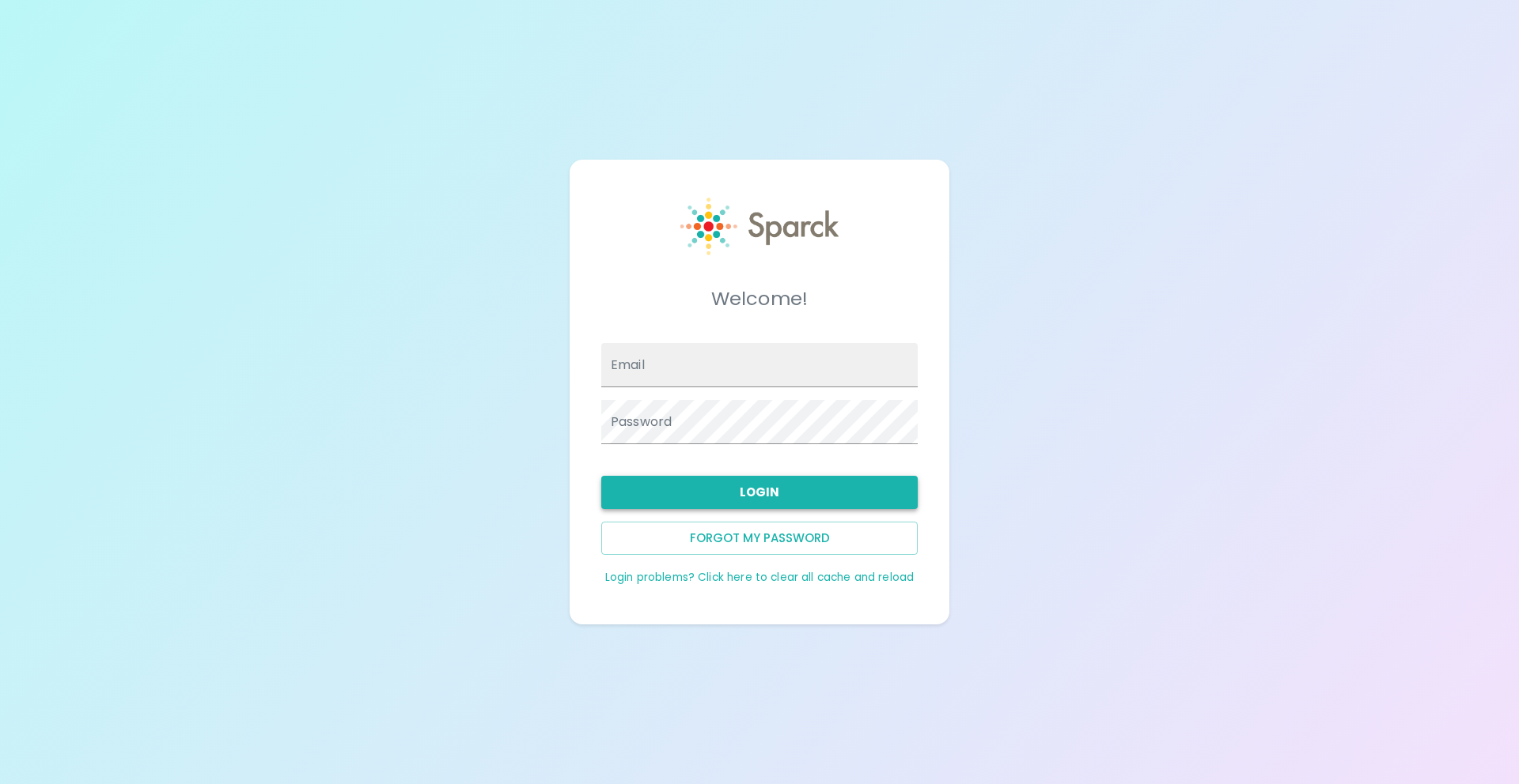
type input "[EMAIL_ADDRESS][DOMAIN_NAME]"
click at [688, 483] on button "Login" at bounding box center [759, 492] width 316 height 33
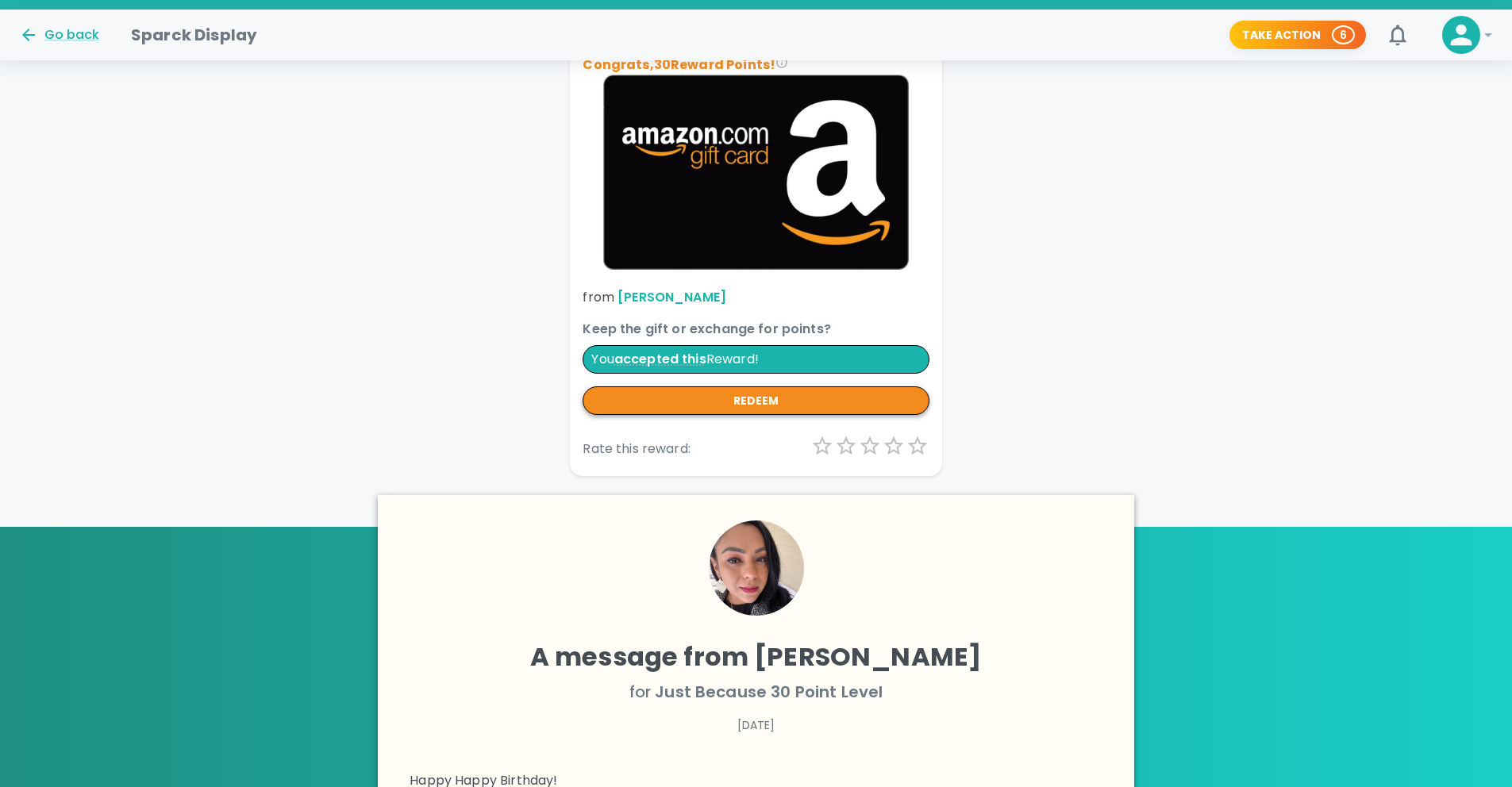
scroll to position [315, 0]
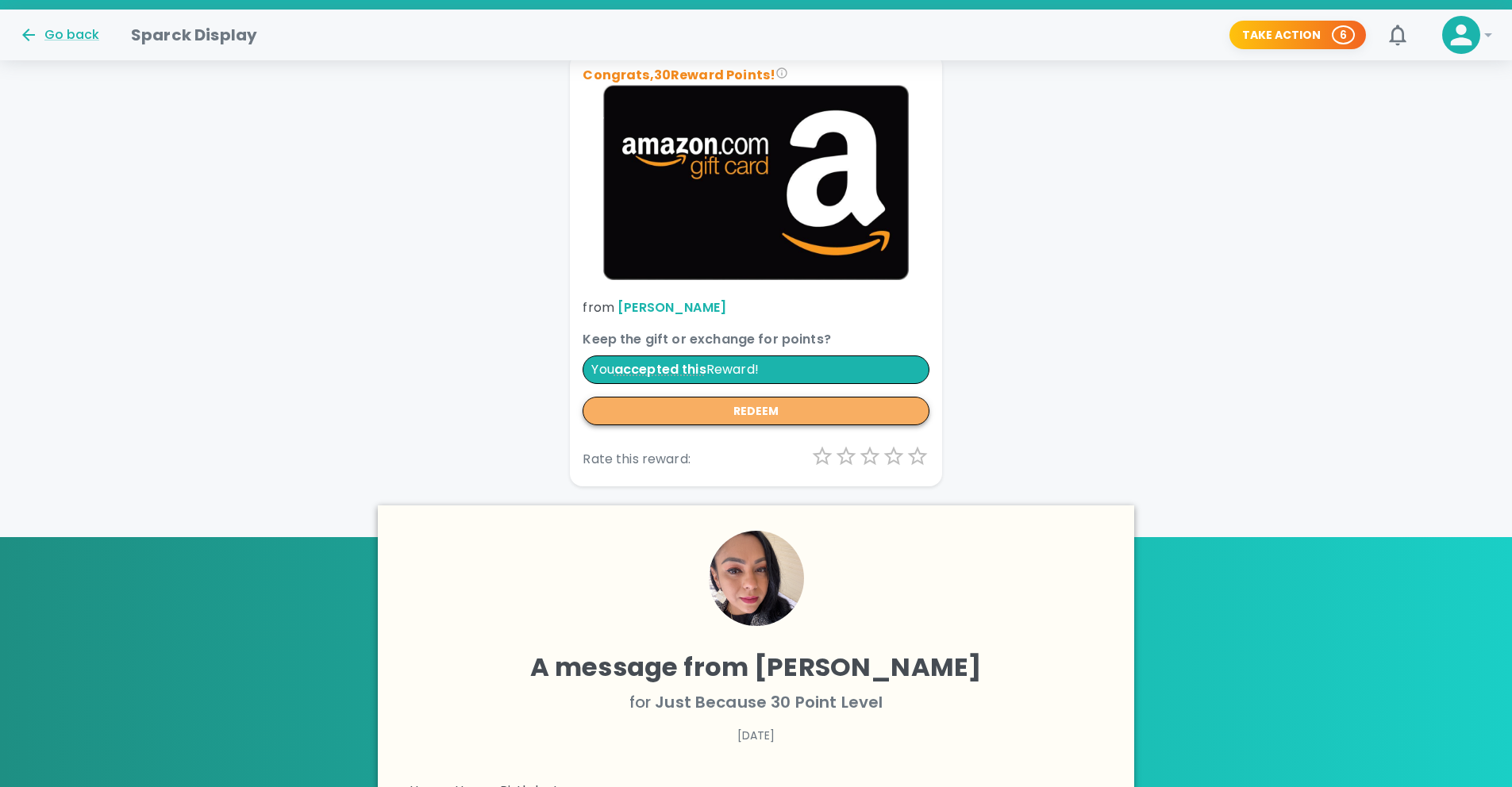
click at [752, 413] on button "redeem" at bounding box center [756, 412] width 346 height 30
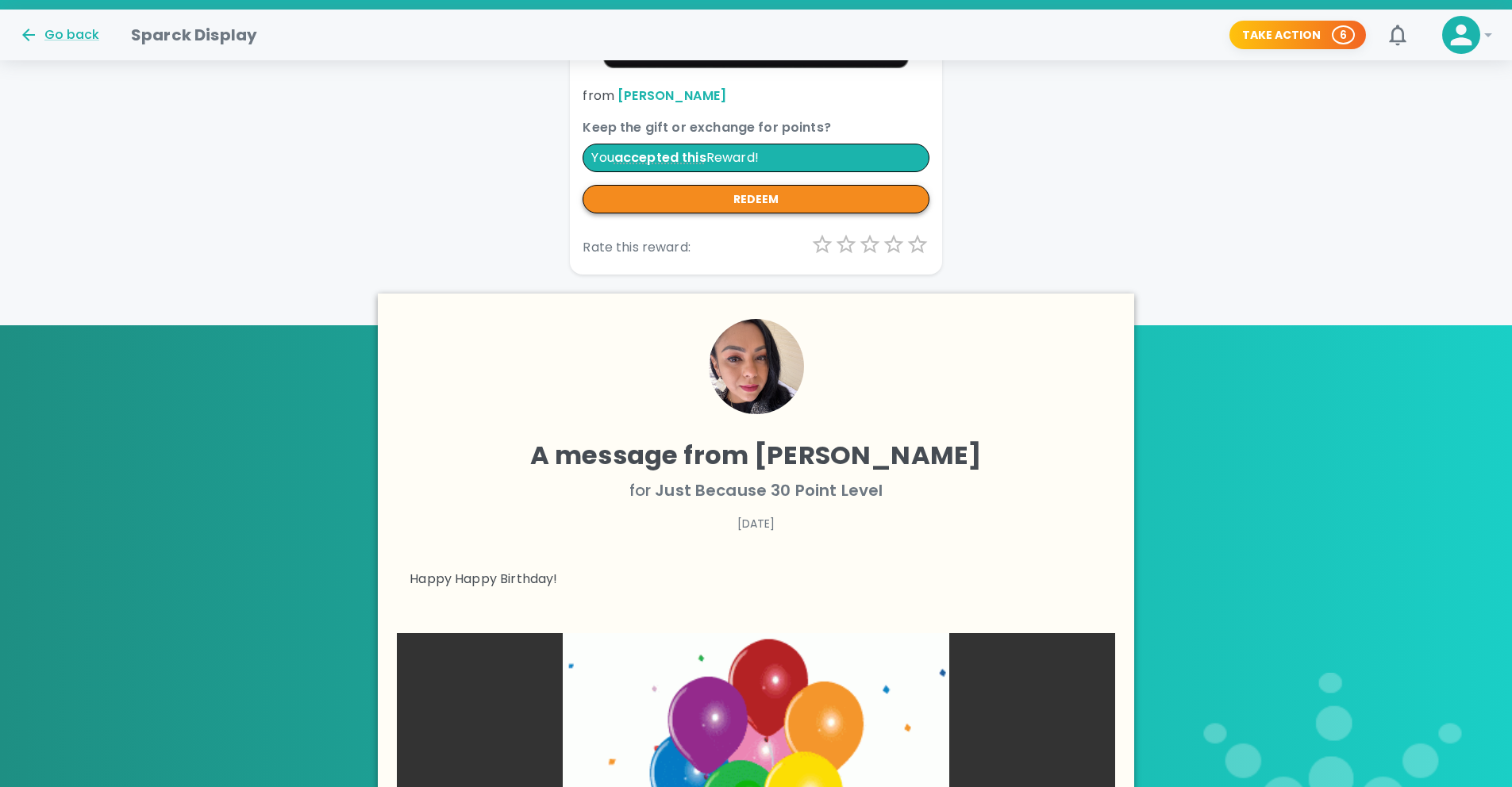
scroll to position [213, 0]
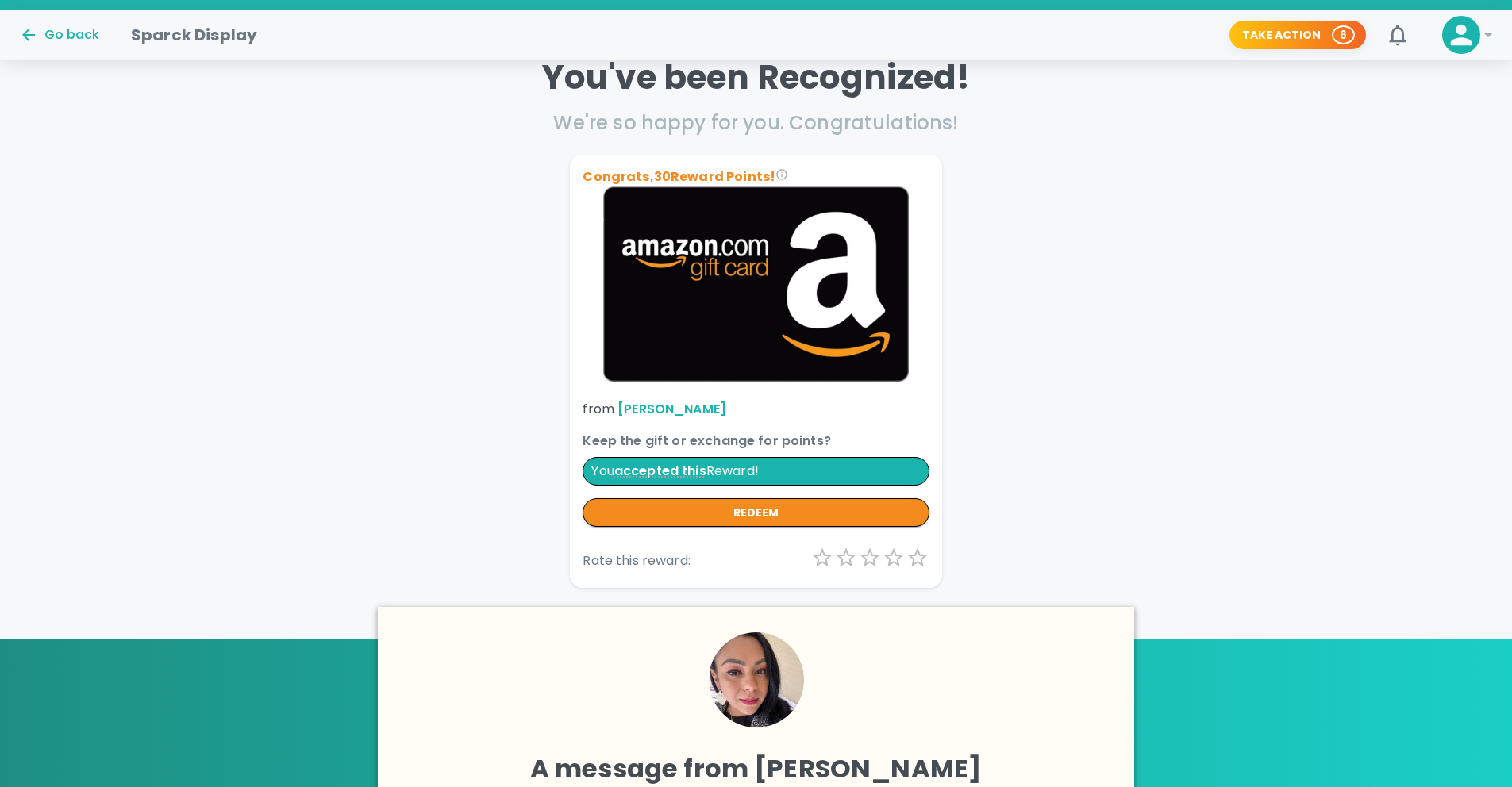
click at [762, 470] on p "You accepted this Reward!" at bounding box center [756, 471] width 346 height 29
click at [1303, 34] on button "Take Action 6" at bounding box center [1298, 36] width 136 height 30
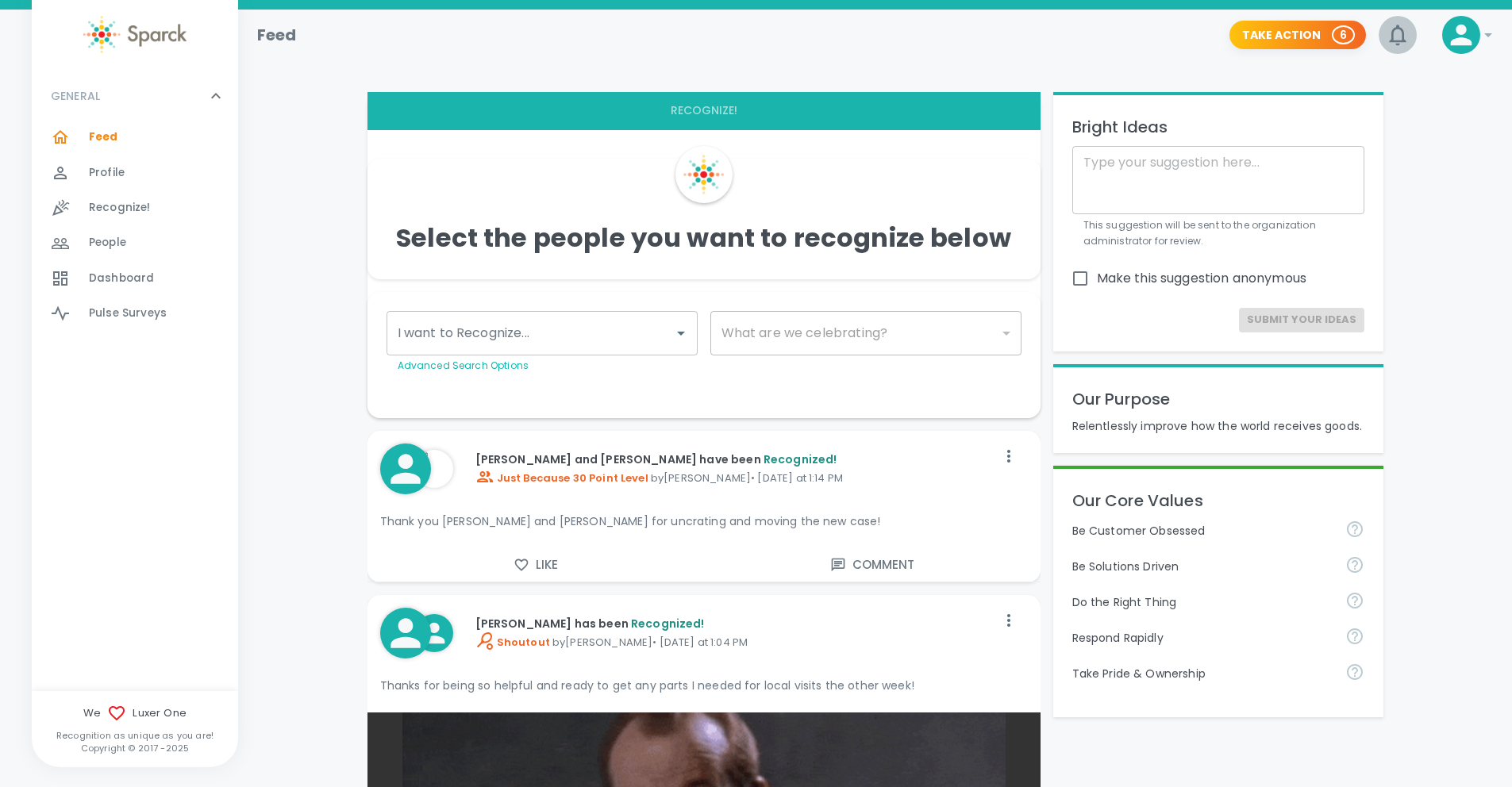
click at [1397, 45] on icon "button" at bounding box center [1397, 34] width 25 height 25
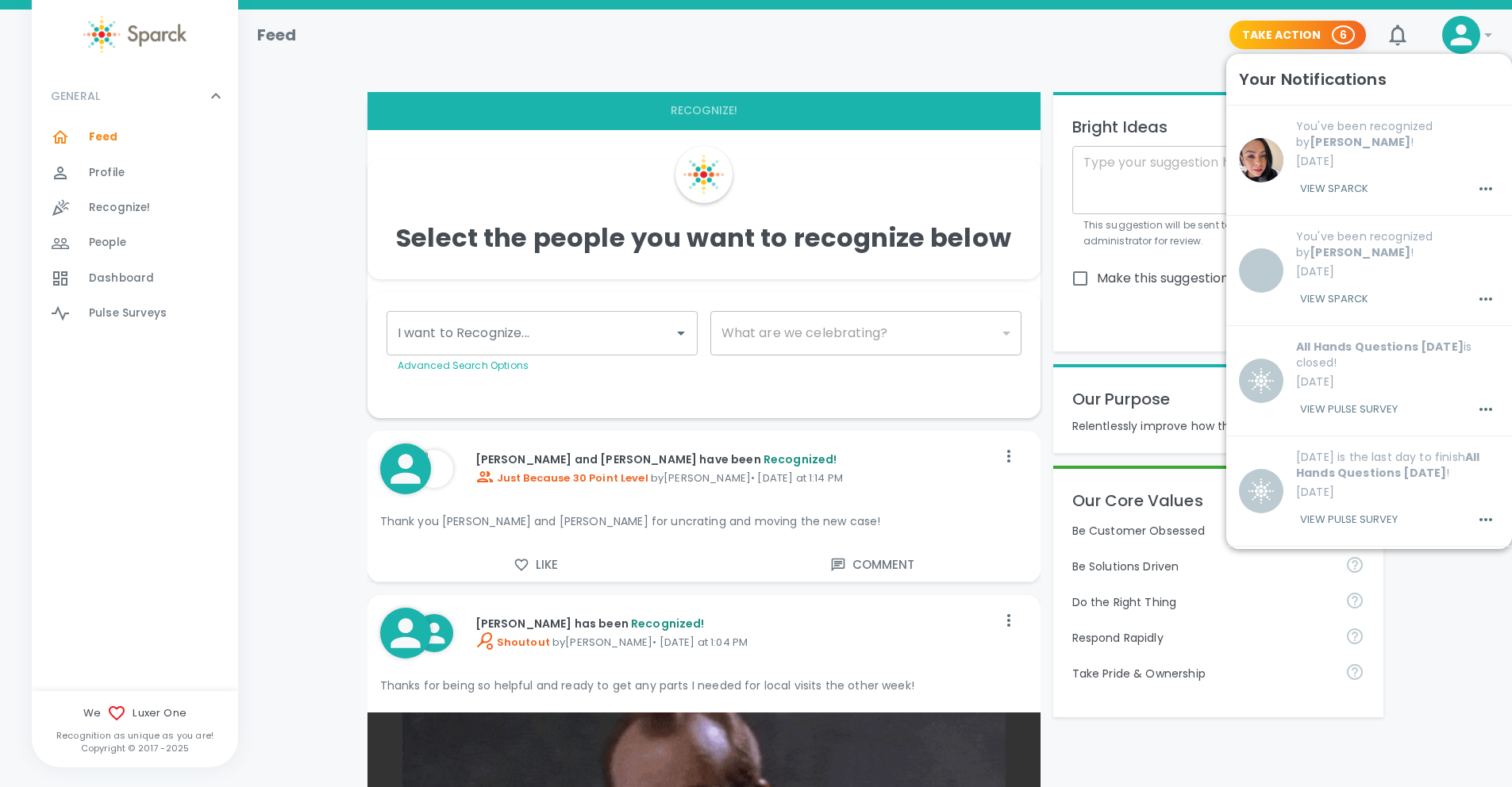
click at [1475, 41] on icon at bounding box center [1461, 35] width 31 height 31
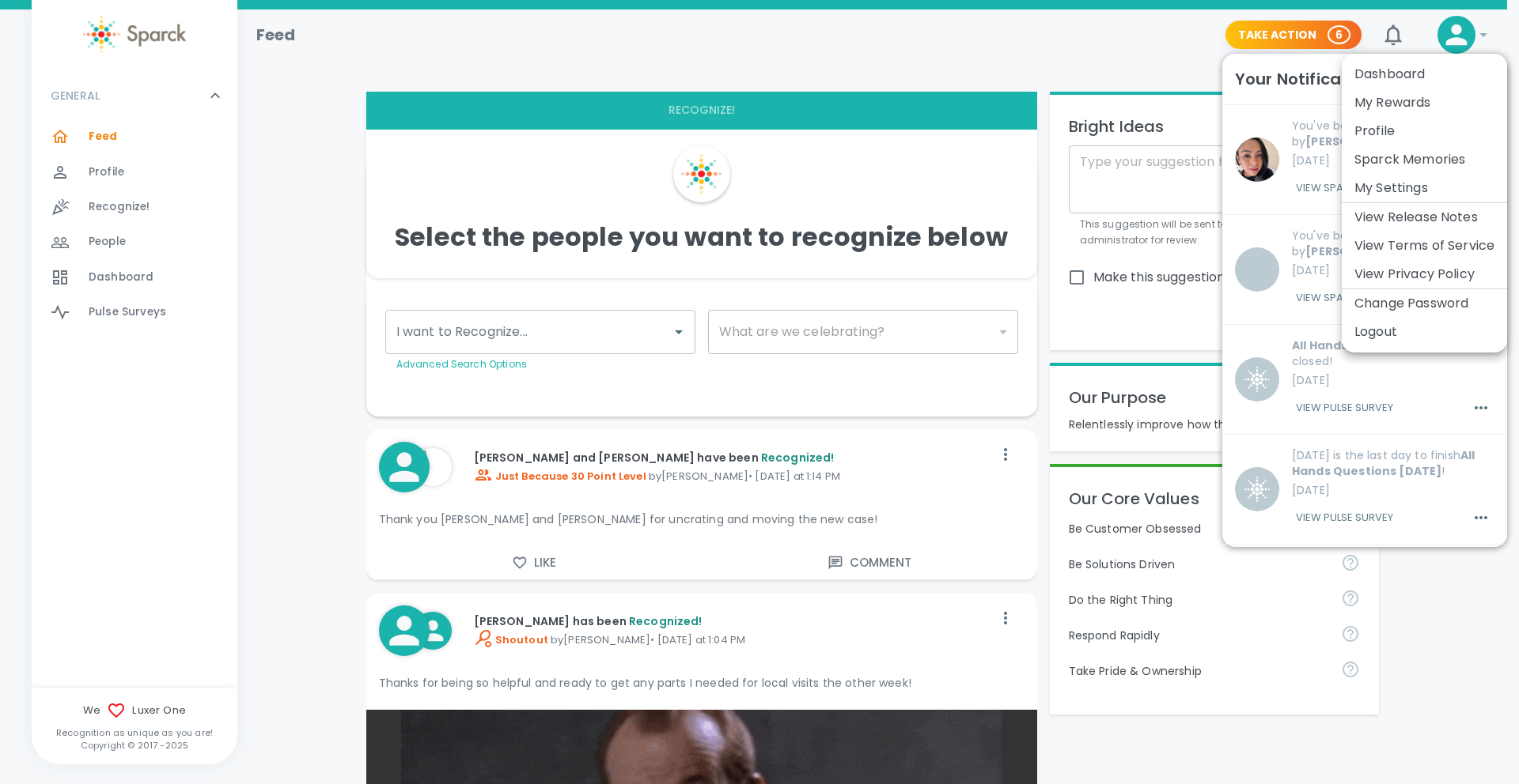
click at [1421, 103] on li "My Rewards" at bounding box center [1424, 103] width 166 height 29
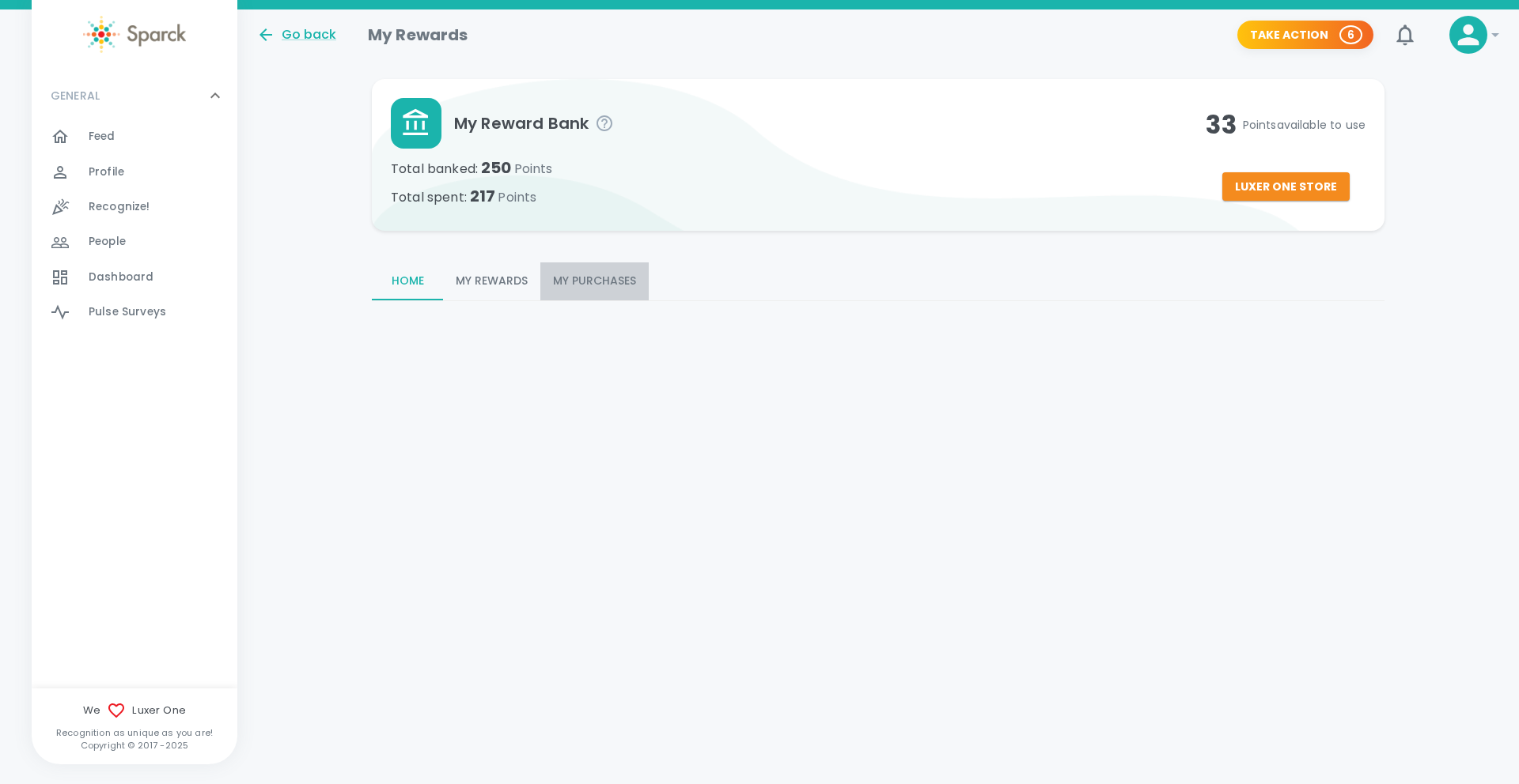
click at [582, 275] on button "My Purchases" at bounding box center [594, 281] width 108 height 38
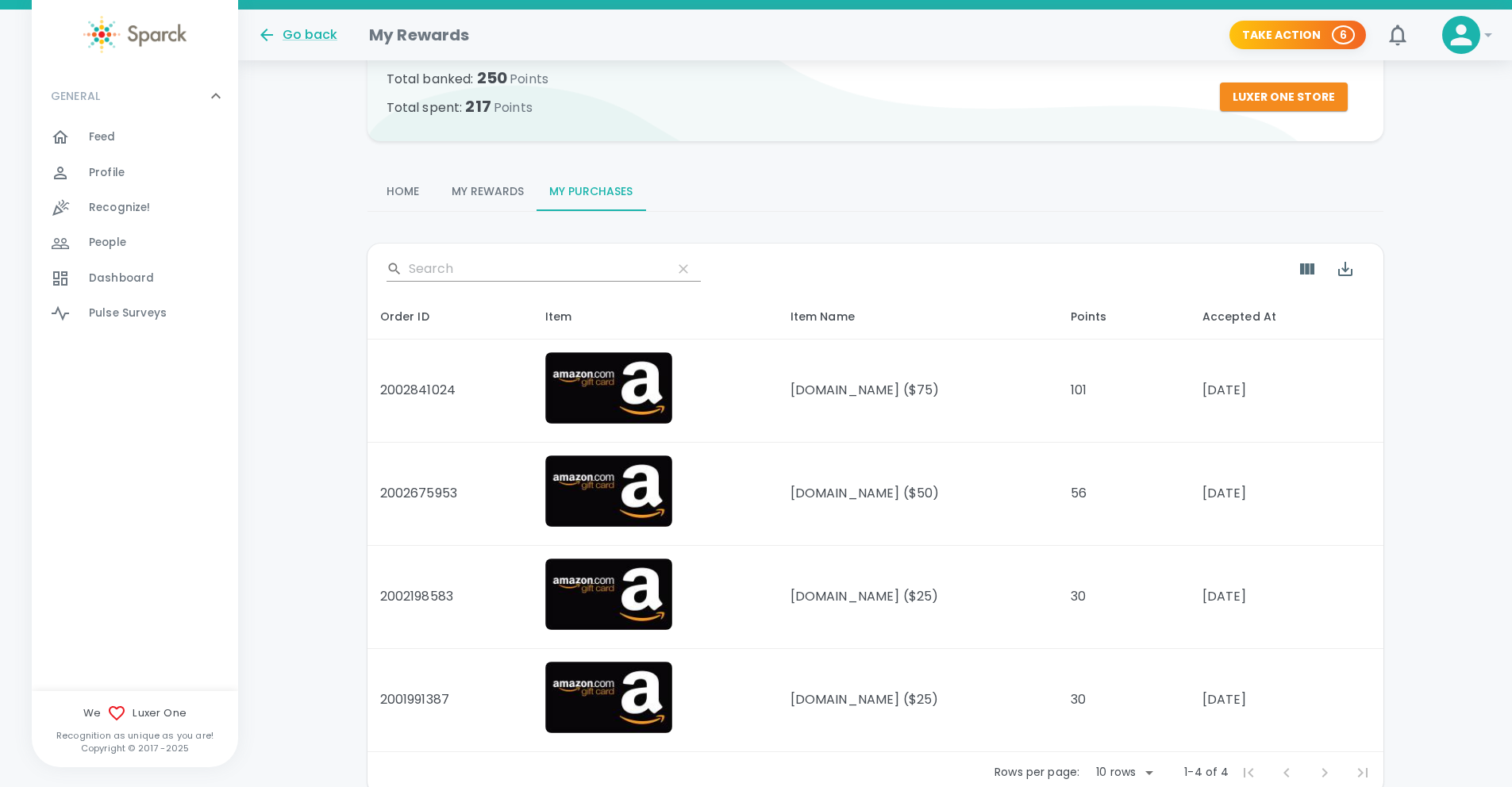
scroll to position [89, 0]
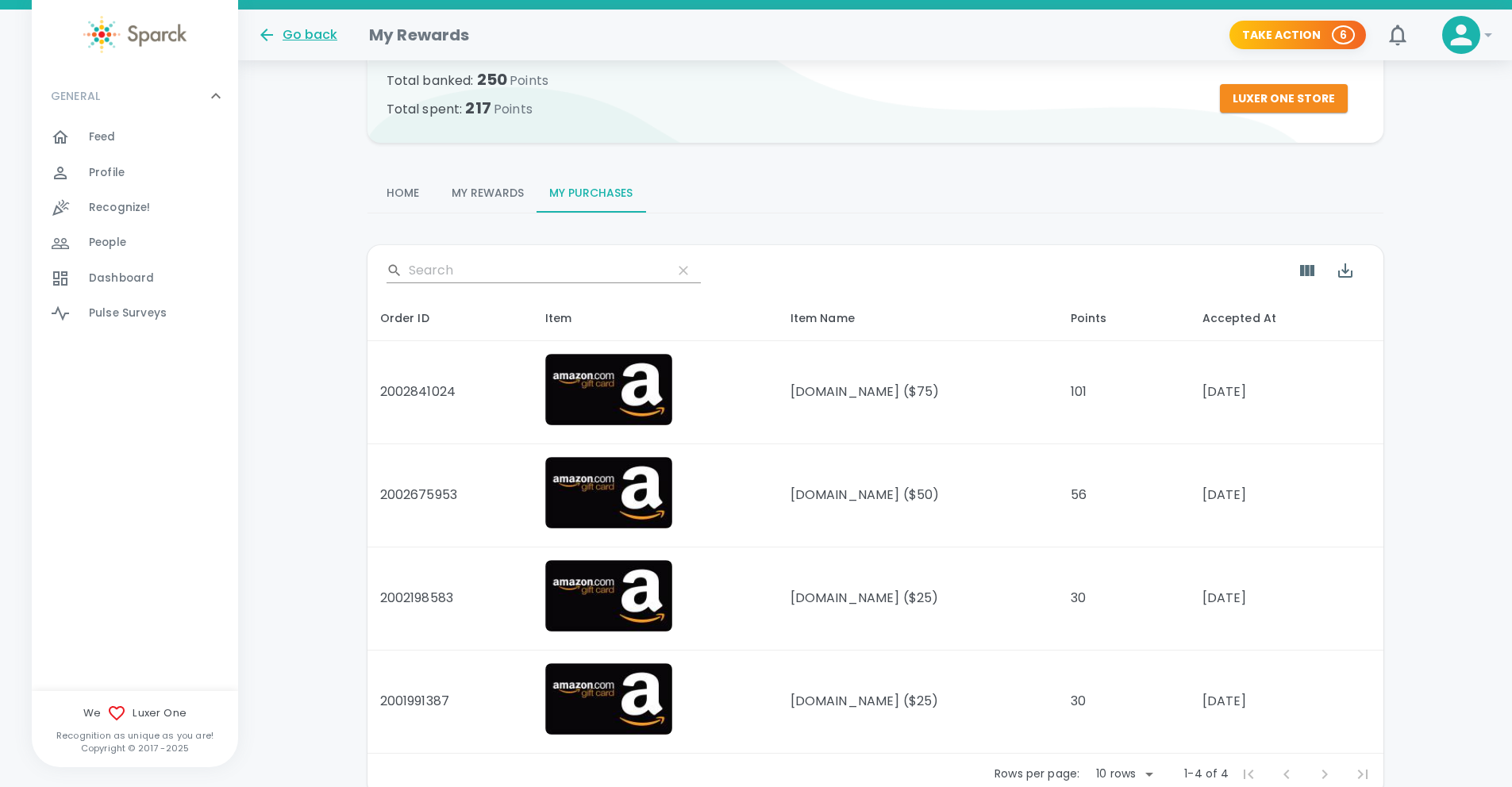
click at [275, 30] on icon at bounding box center [267, 35] width 19 height 19
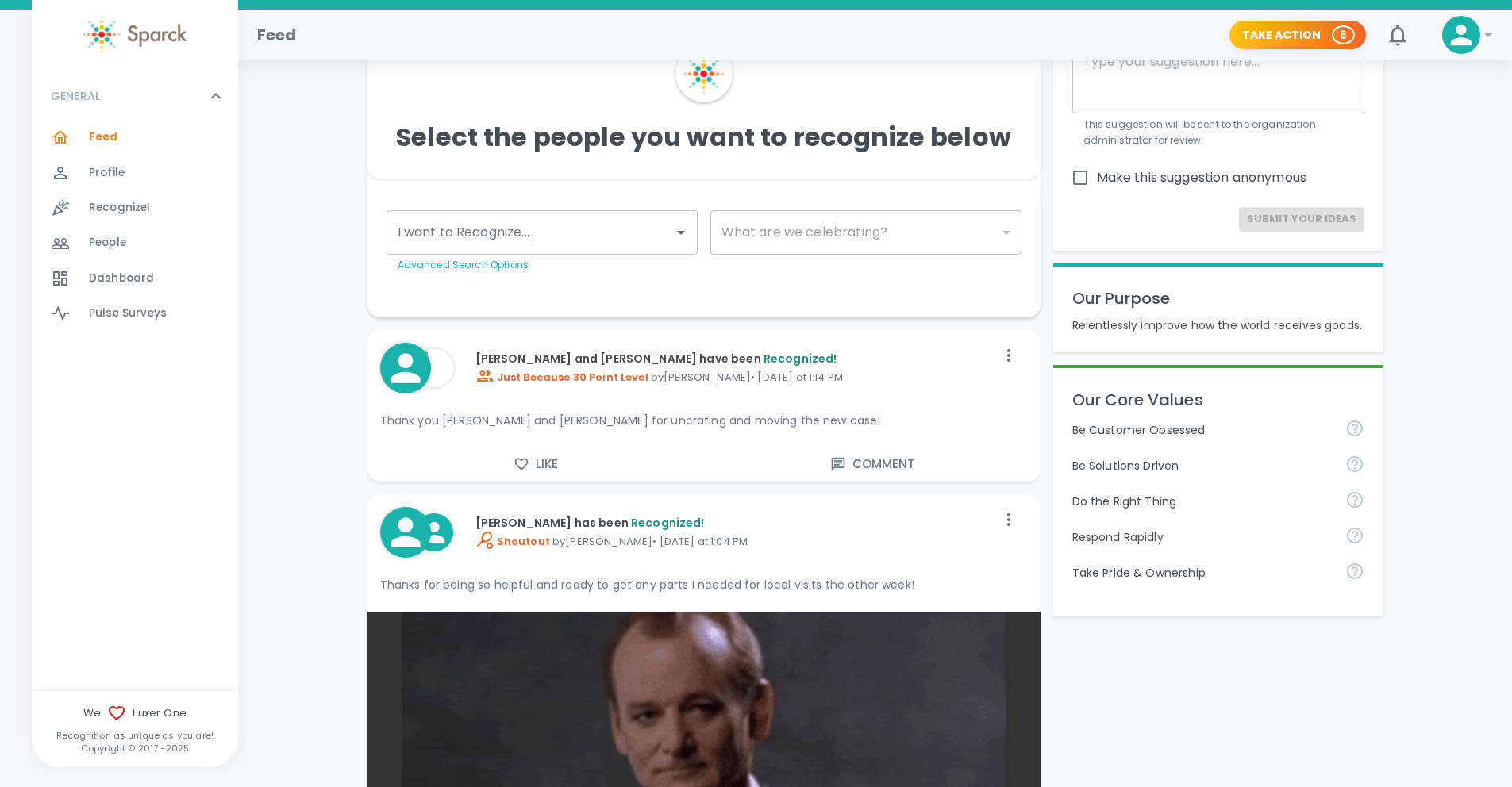
scroll to position [102, 0]
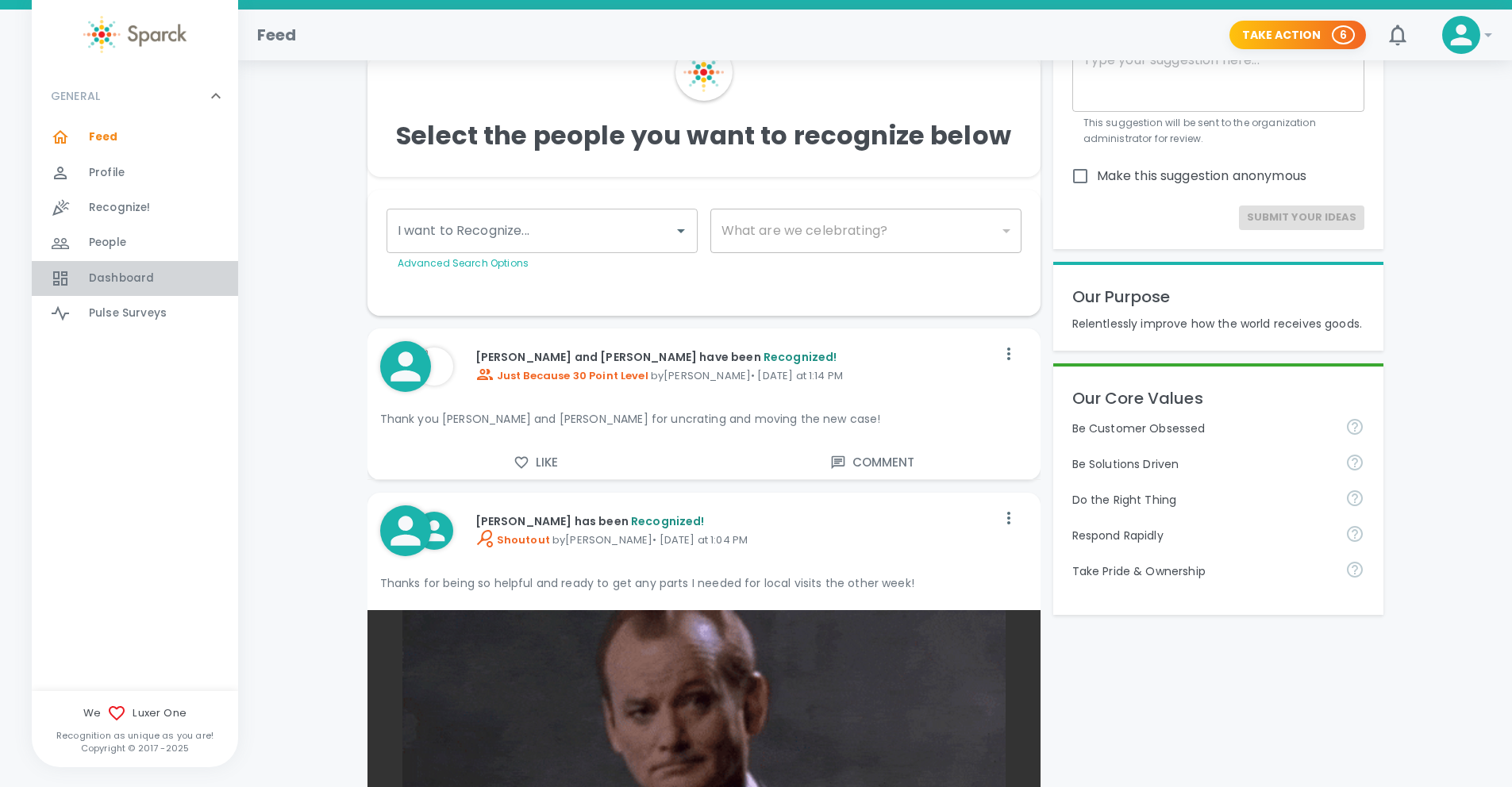
click at [101, 277] on span "Dashboard" at bounding box center [122, 279] width 65 height 16
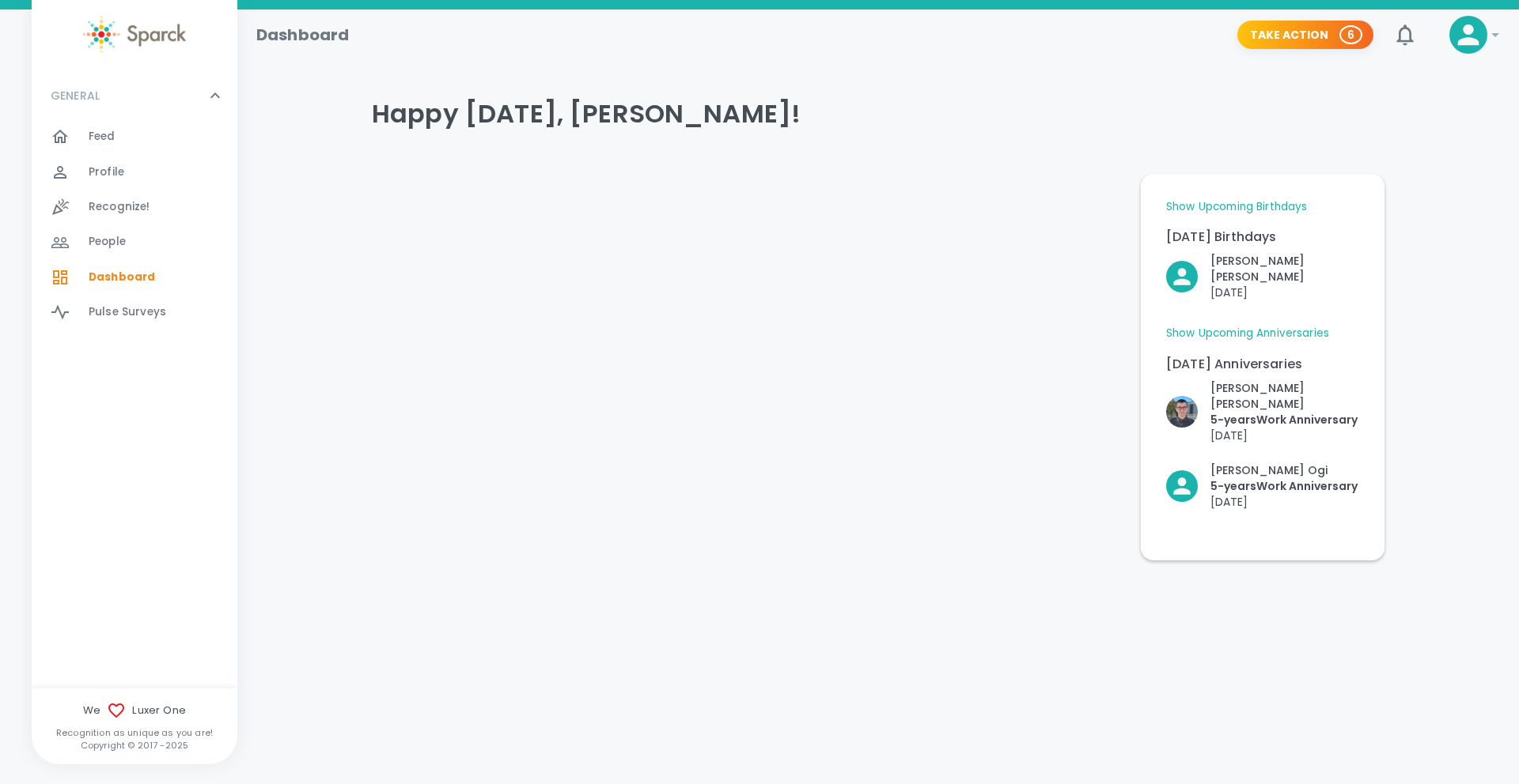
click at [98, 169] on span "Profile" at bounding box center [106, 172] width 36 height 16
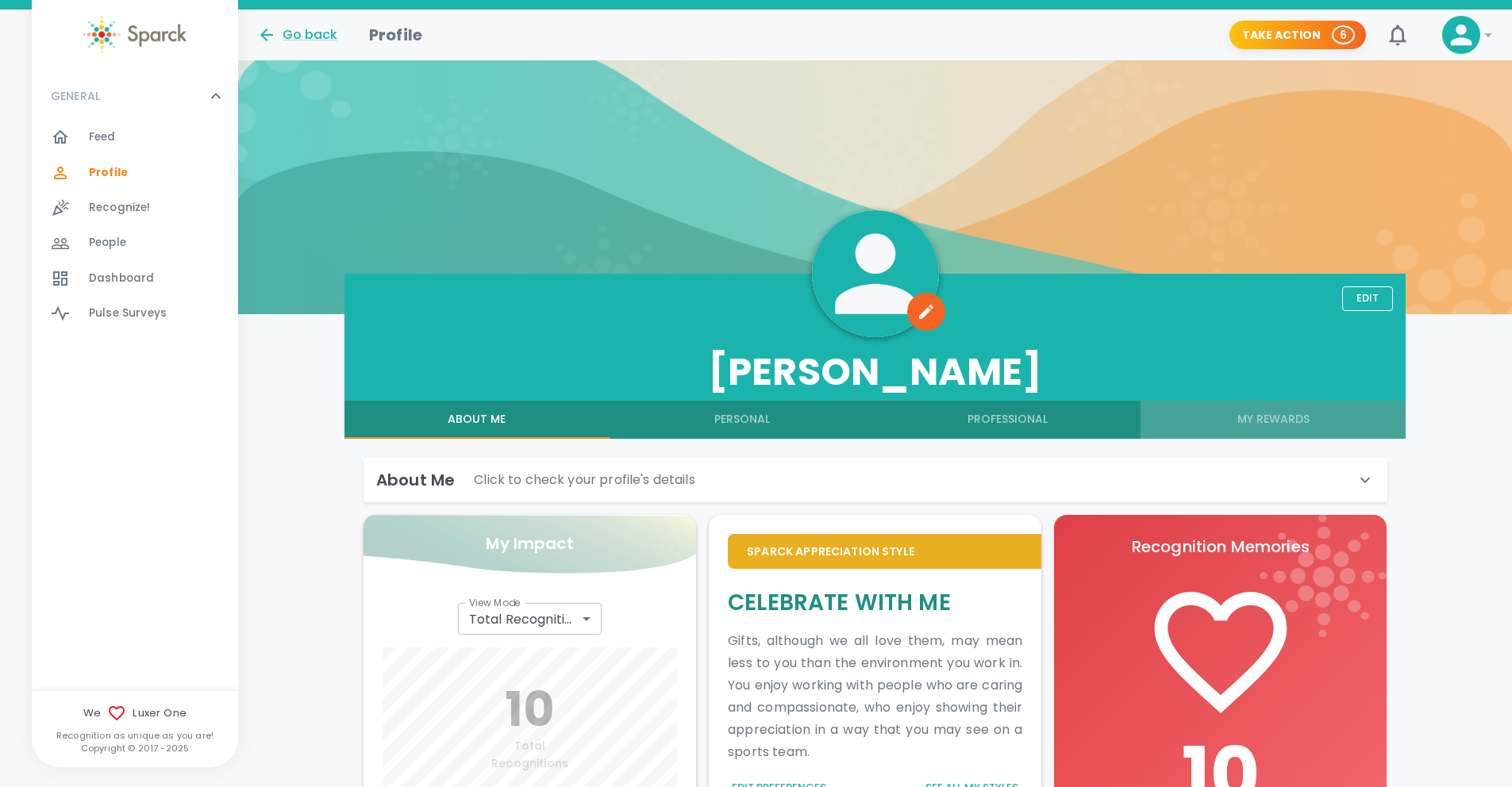
click at [1287, 421] on button "My Rewards" at bounding box center [1272, 420] width 265 height 38
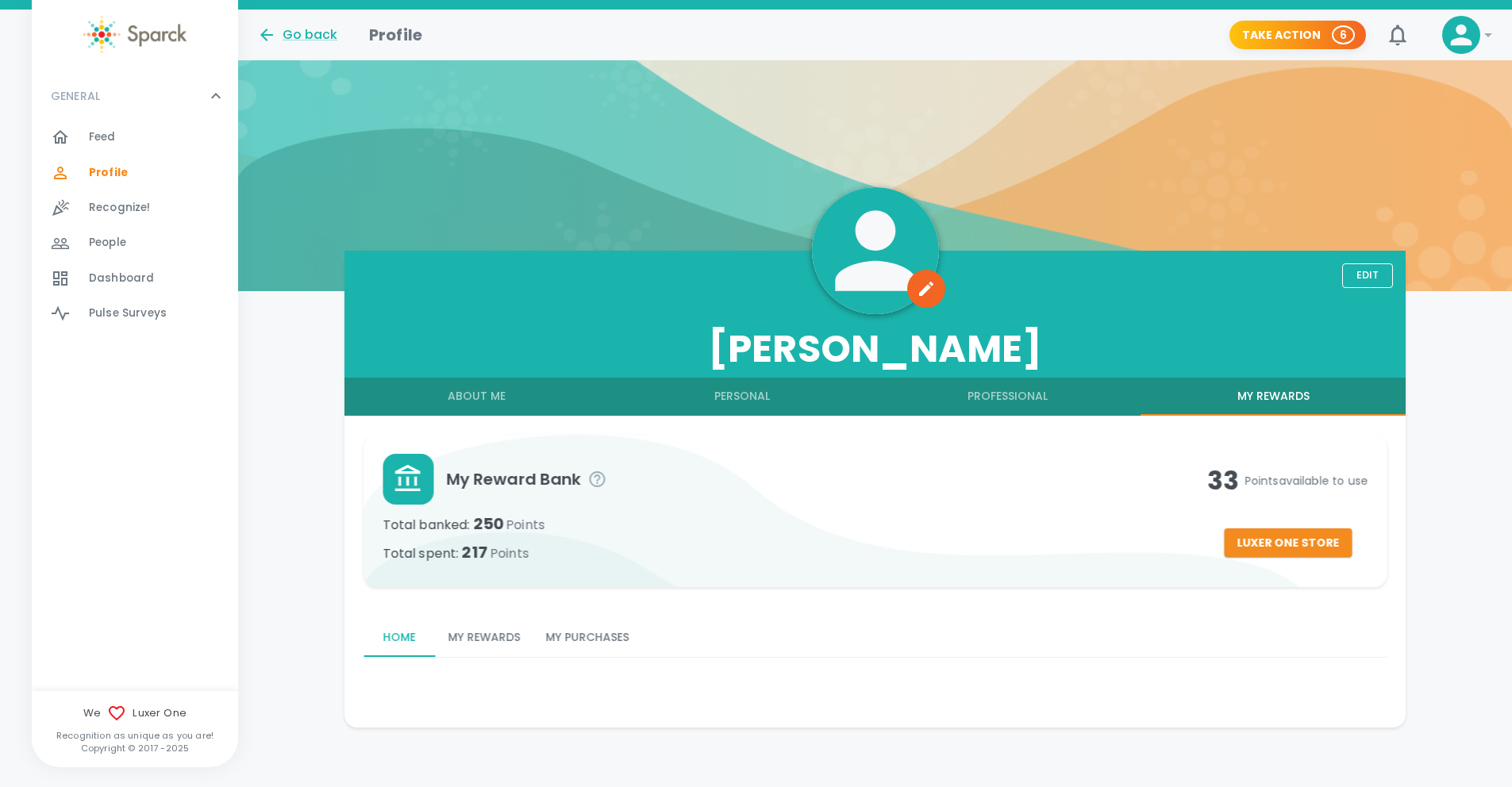
scroll to position [27, 0]
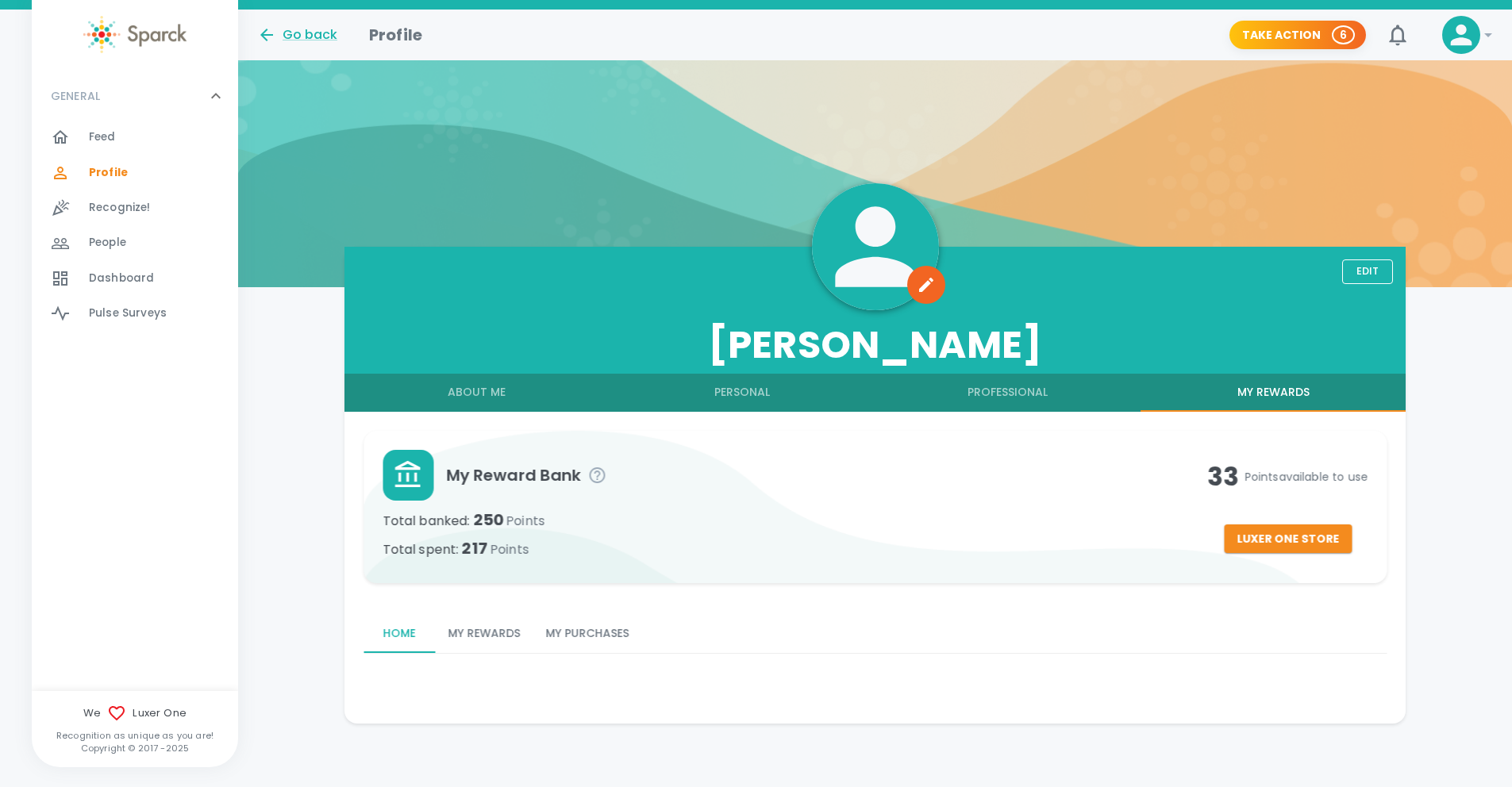
drag, startPoint x: 1219, startPoint y: 477, endPoint x: 1152, endPoint y: 477, distance: 67.0
click at [1208, 477] on h4 "33 Points available to use" at bounding box center [1287, 477] width 160 height 31
click at [501, 479] on span "My Reward Bank" at bounding box center [826, 475] width 762 height 25
click at [461, 631] on button "My Rewards" at bounding box center [484, 634] width 98 height 38
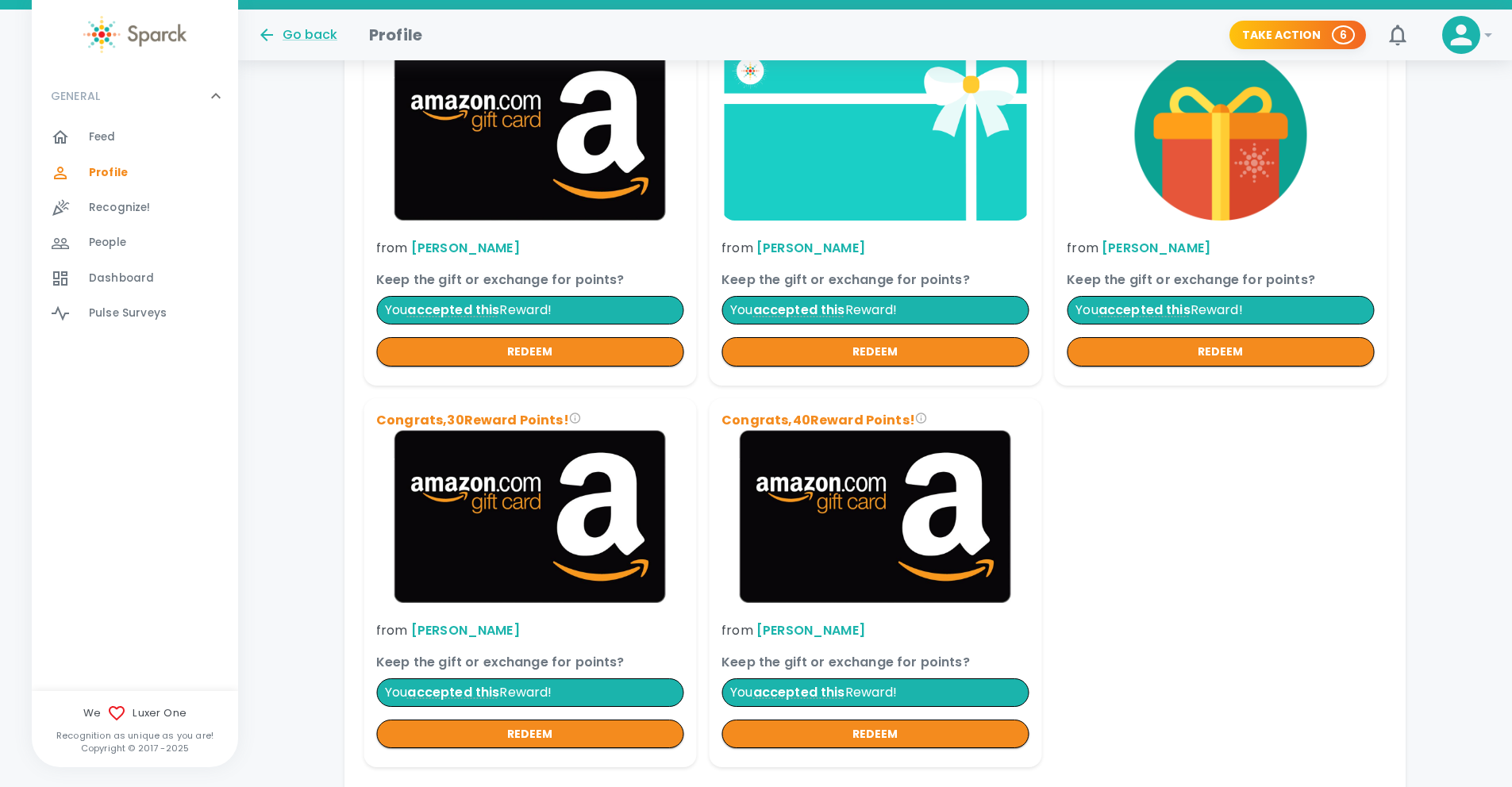
scroll to position [756, 0]
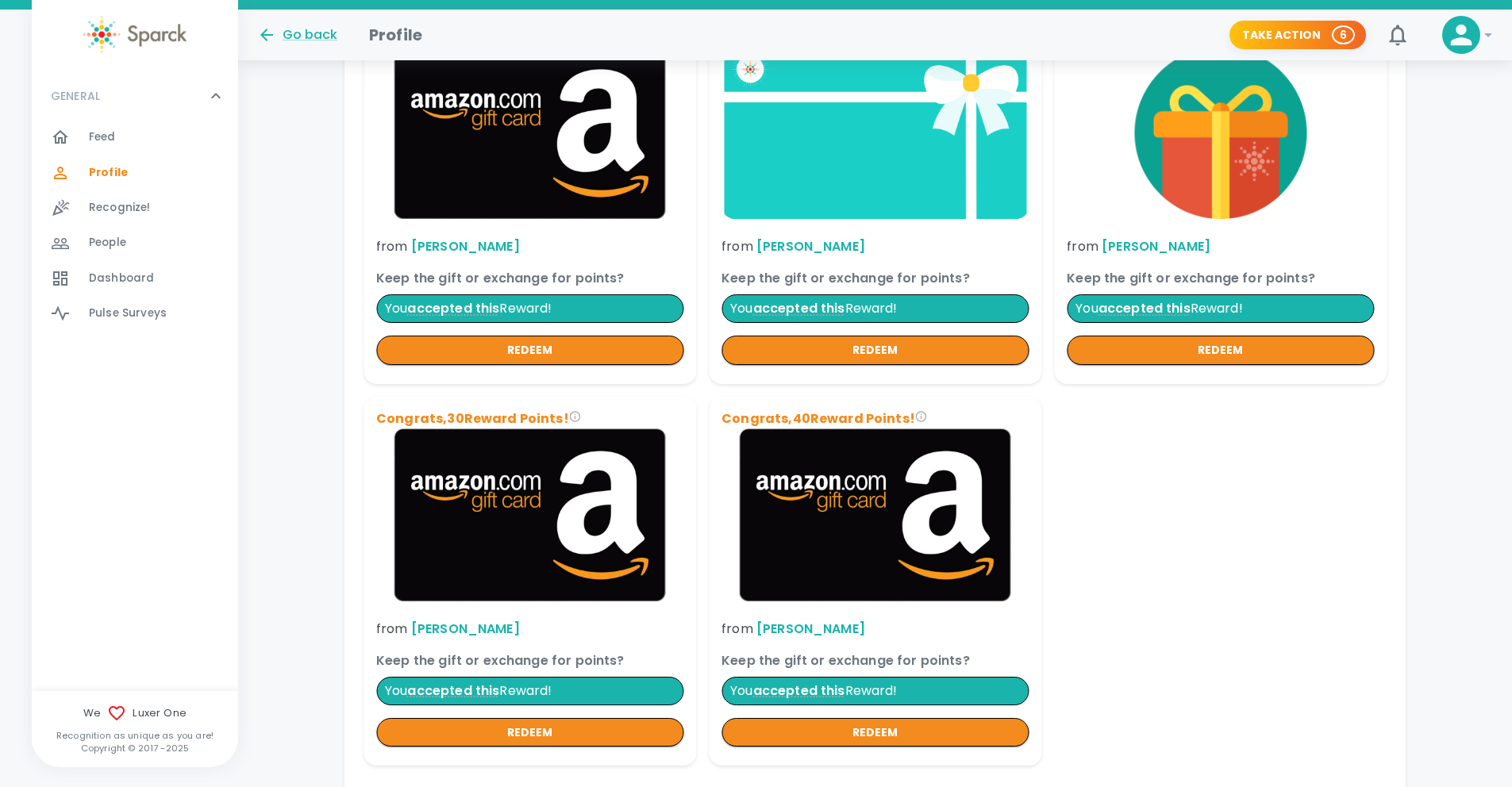
click at [483, 574] on img at bounding box center [529, 515] width 307 height 173
click at [497, 356] on button "redeem" at bounding box center [529, 351] width 307 height 30
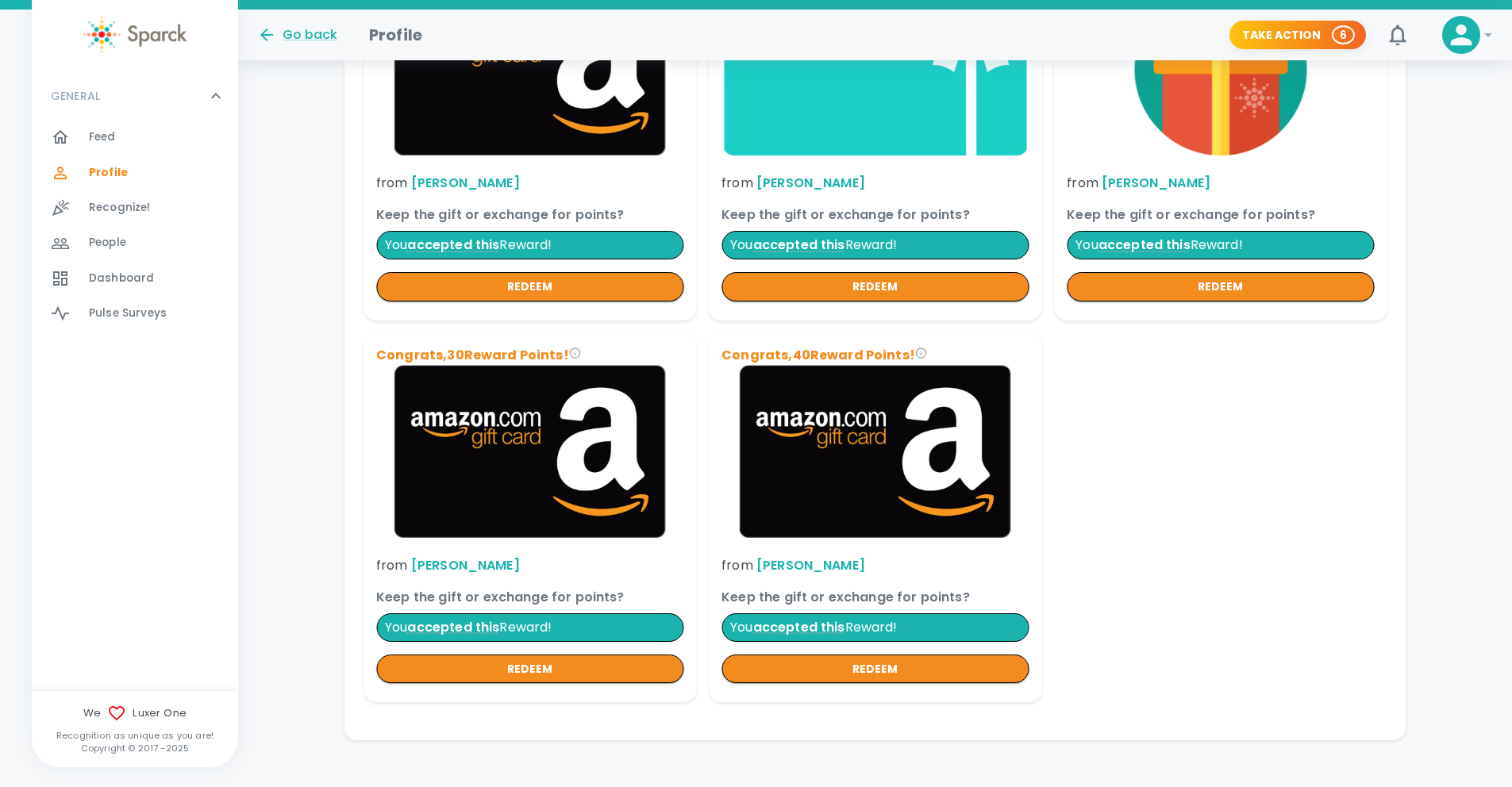
scroll to position [816, 0]
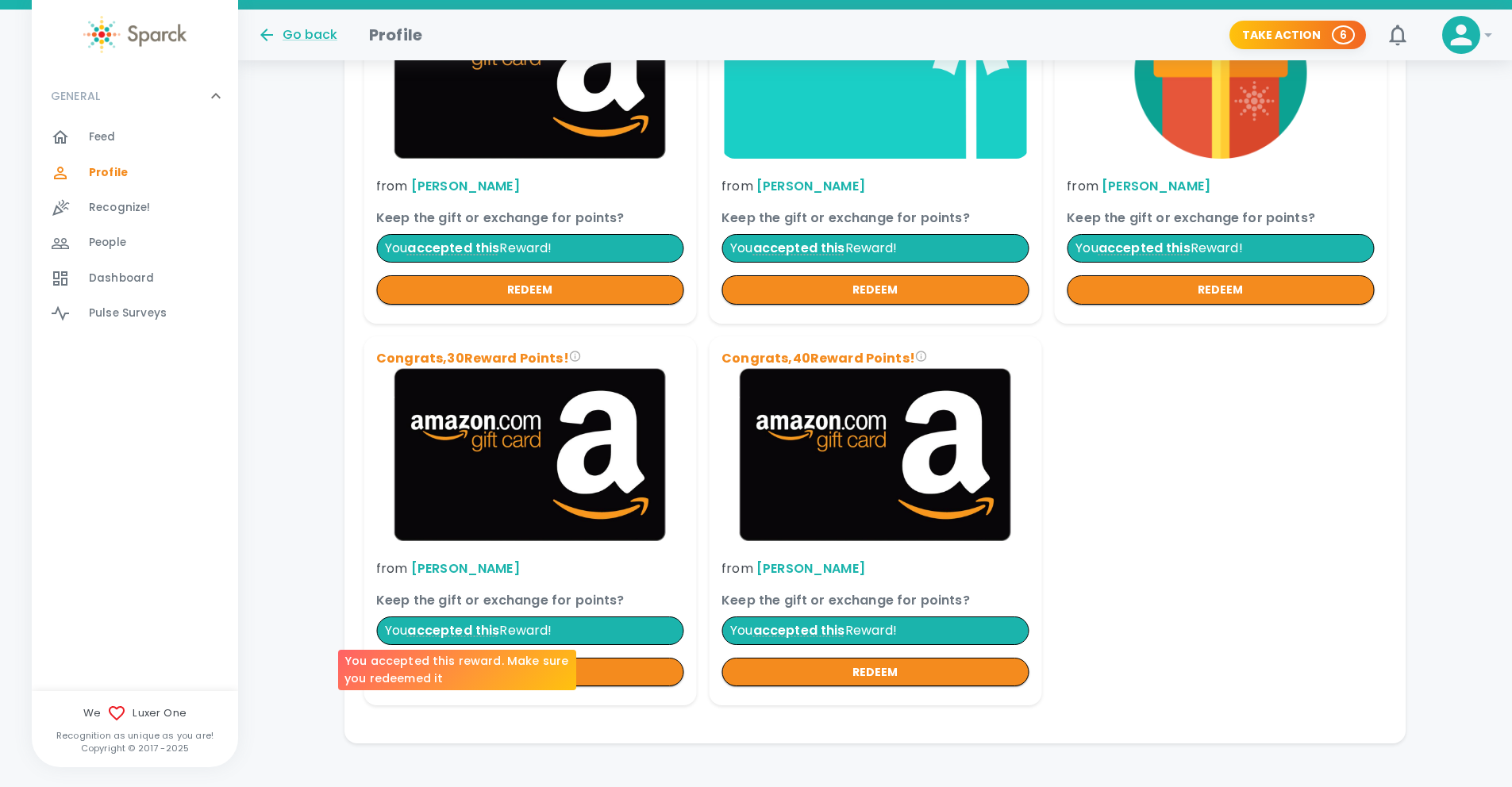
click at [477, 626] on span "accepted this" at bounding box center [453, 630] width 92 height 18
click at [484, 662] on button "redeem" at bounding box center [529, 672] width 307 height 30
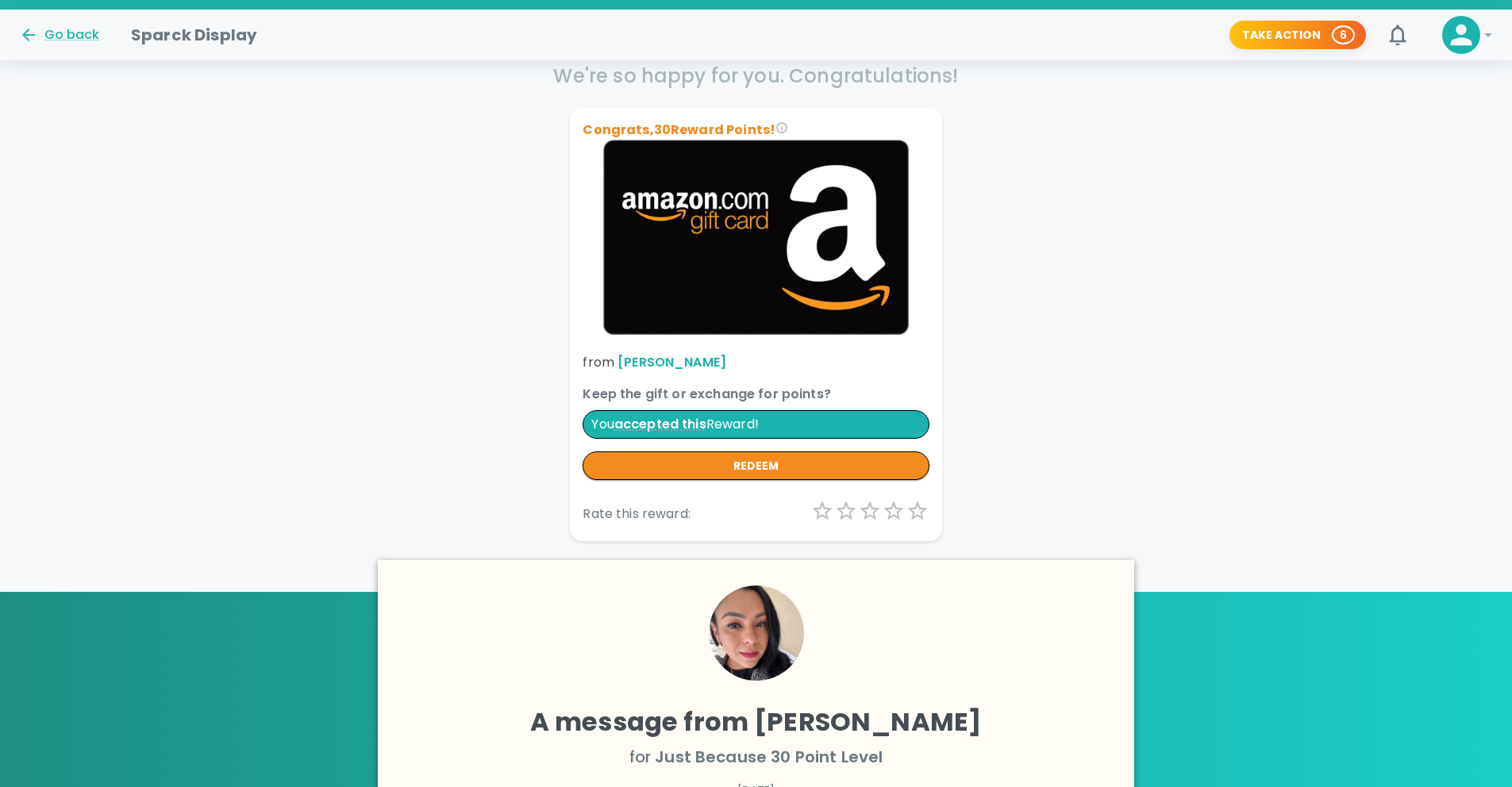
scroll to position [317, 0]
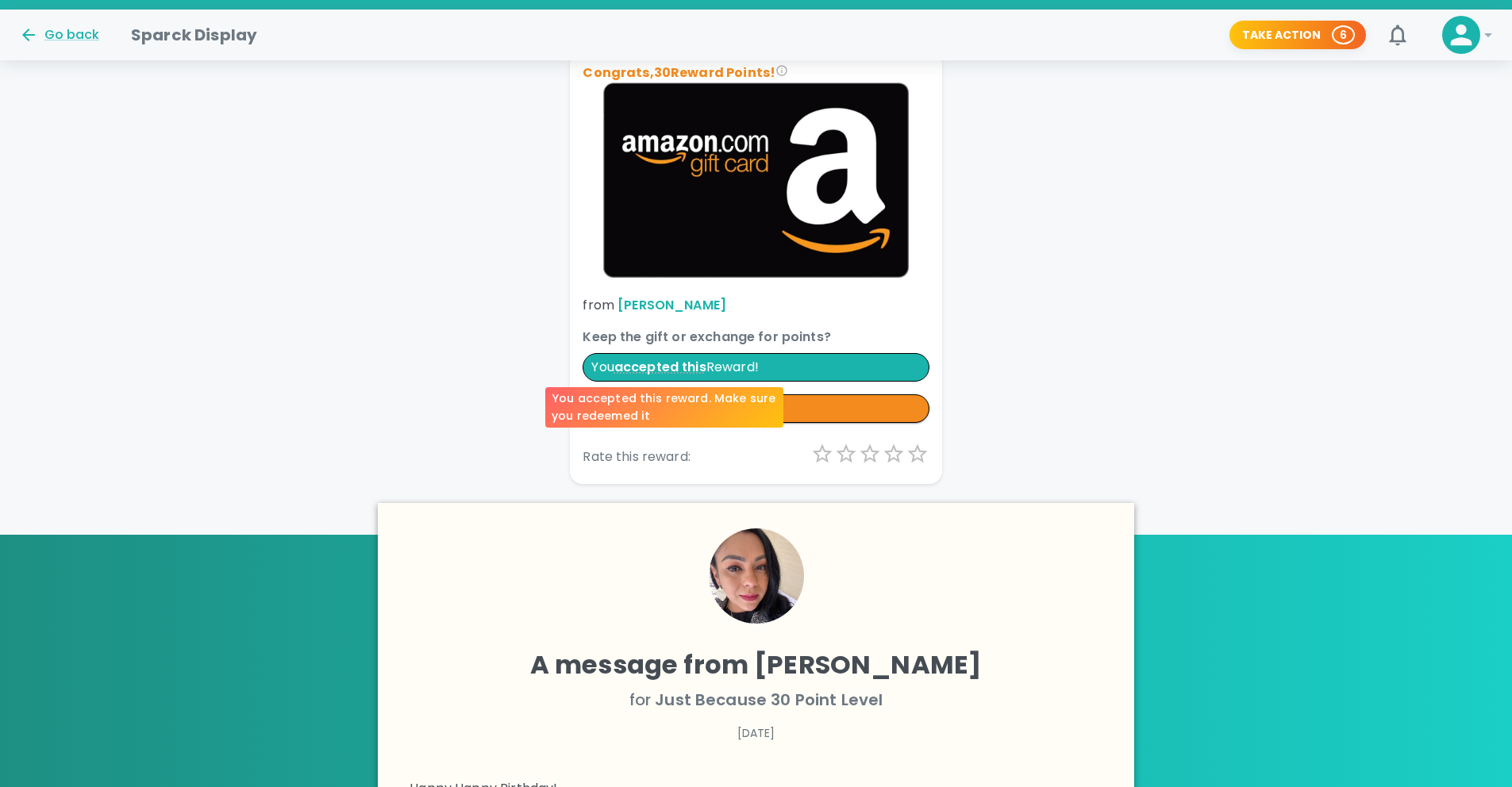
click at [696, 366] on span "accepted this" at bounding box center [660, 366] width 92 height 18
click at [727, 414] on button "redeem" at bounding box center [756, 409] width 346 height 30
